Goal: Information Seeking & Learning: Learn about a topic

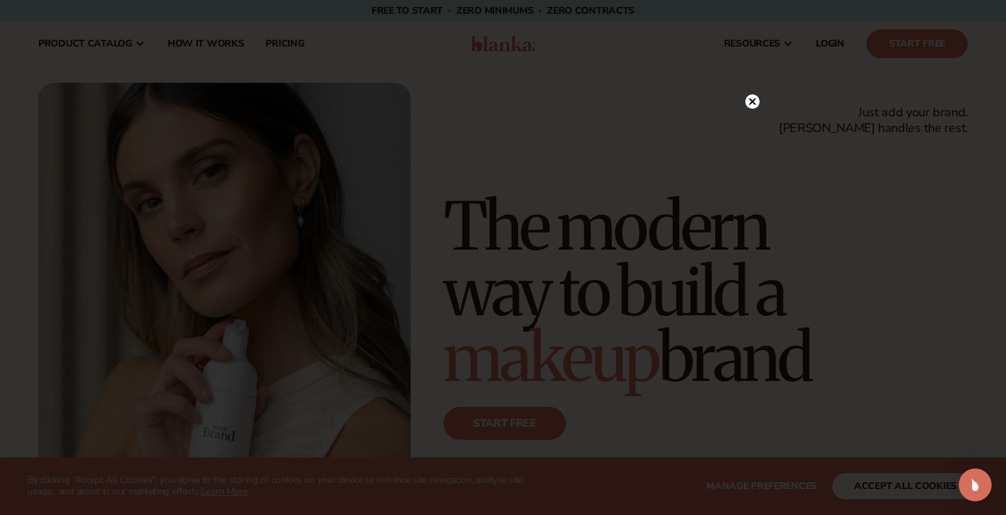
click at [763, 99] on div at bounding box center [503, 257] width 1006 height 515
click at [751, 101] on icon at bounding box center [752, 102] width 7 height 7
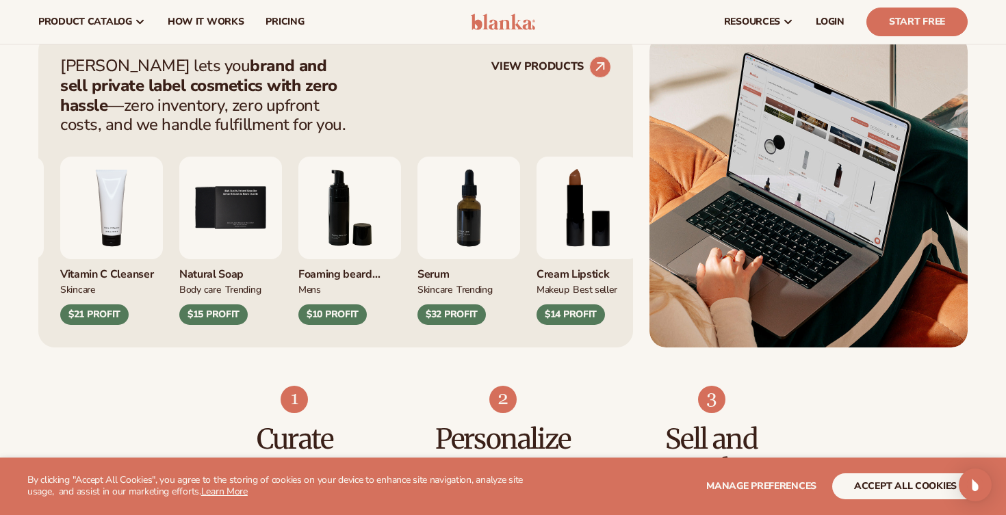
scroll to position [502, 0]
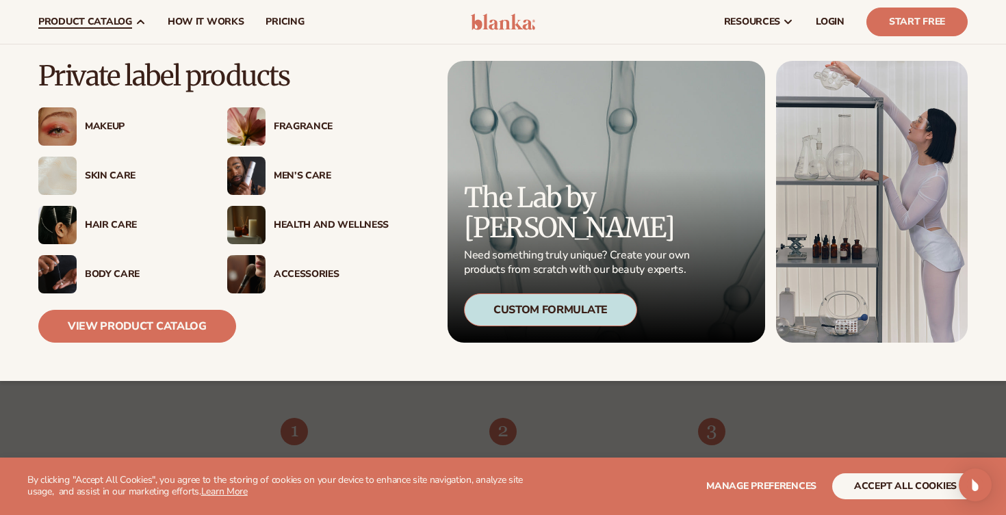
click at [108, 129] on div "Makeup" at bounding box center [142, 127] width 115 height 12
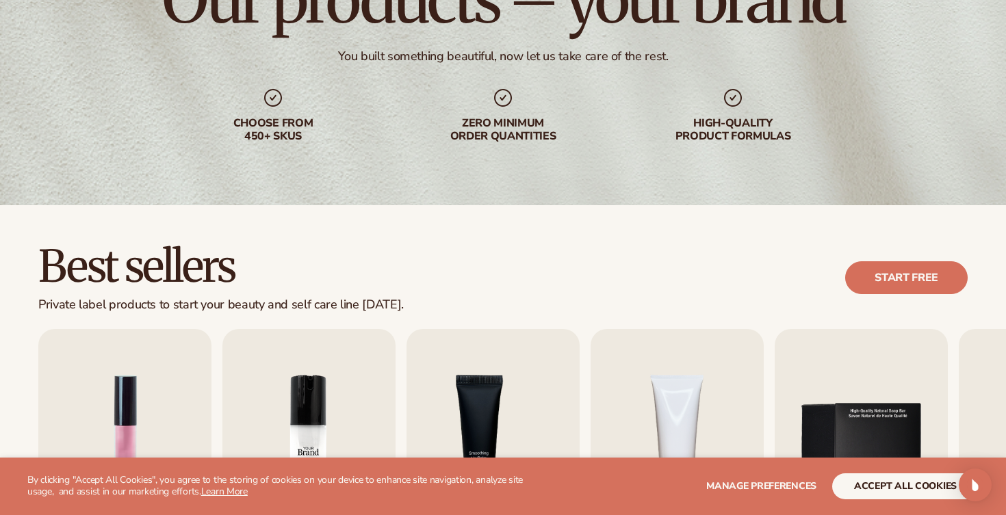
scroll to position [374, 0]
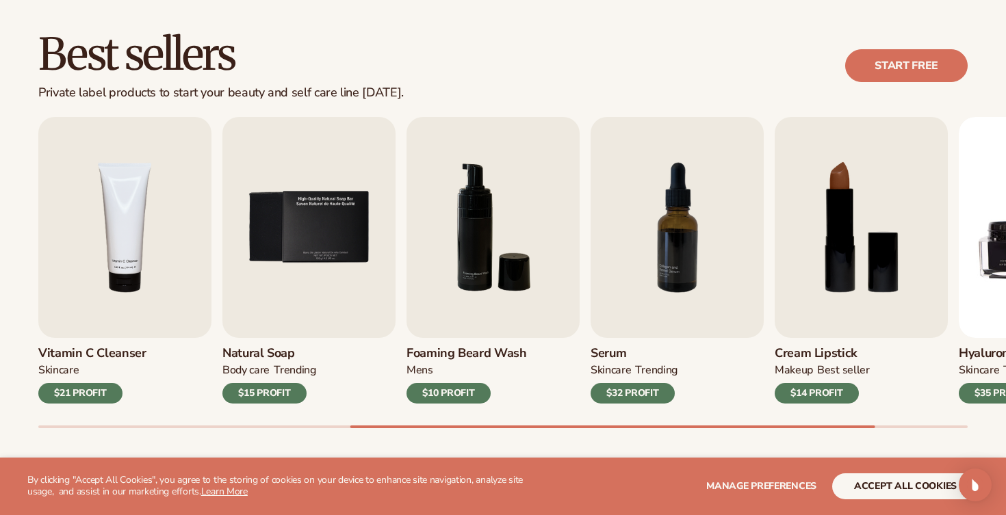
click at [619, 68] on div "Best sellers Private label products to start your beauty and self care line [DA…" at bounding box center [502, 65] width 929 height 69
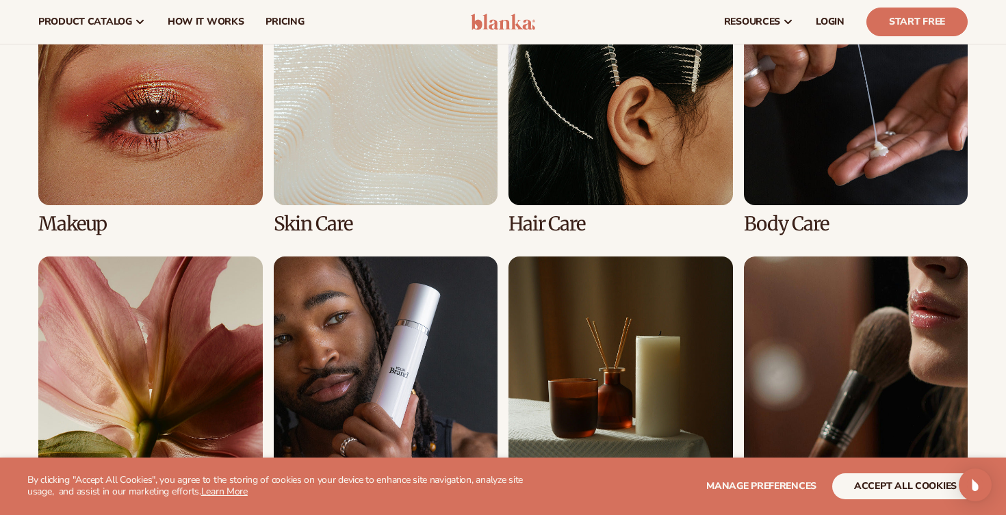
scroll to position [1048, 0]
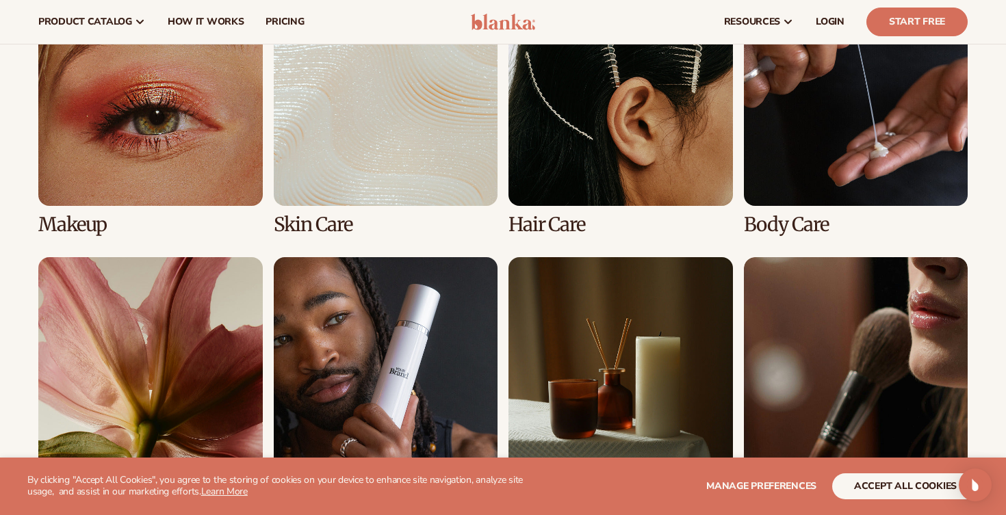
click at [257, 129] on link "1 / 8" at bounding box center [150, 108] width 224 height 253
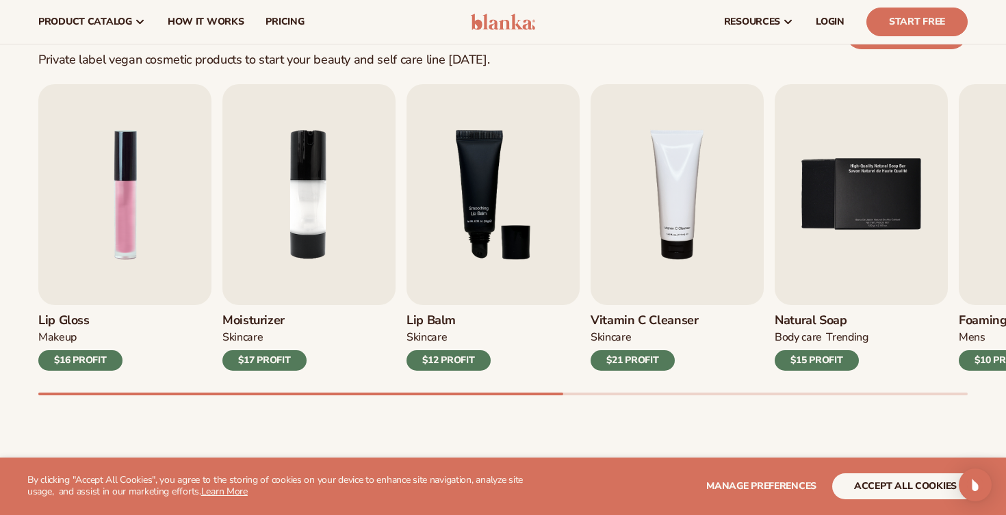
scroll to position [398, 0]
